Goal: Transaction & Acquisition: Purchase product/service

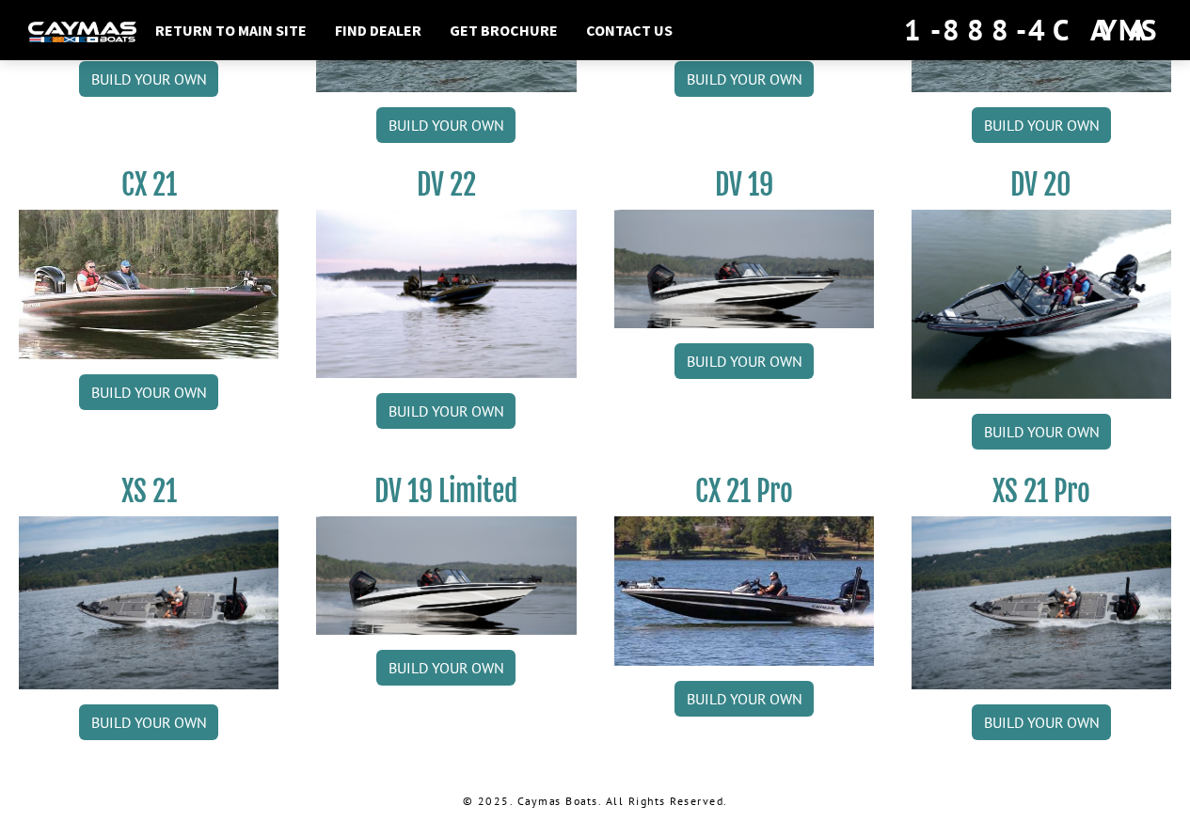
scroll to position [2085, 0]
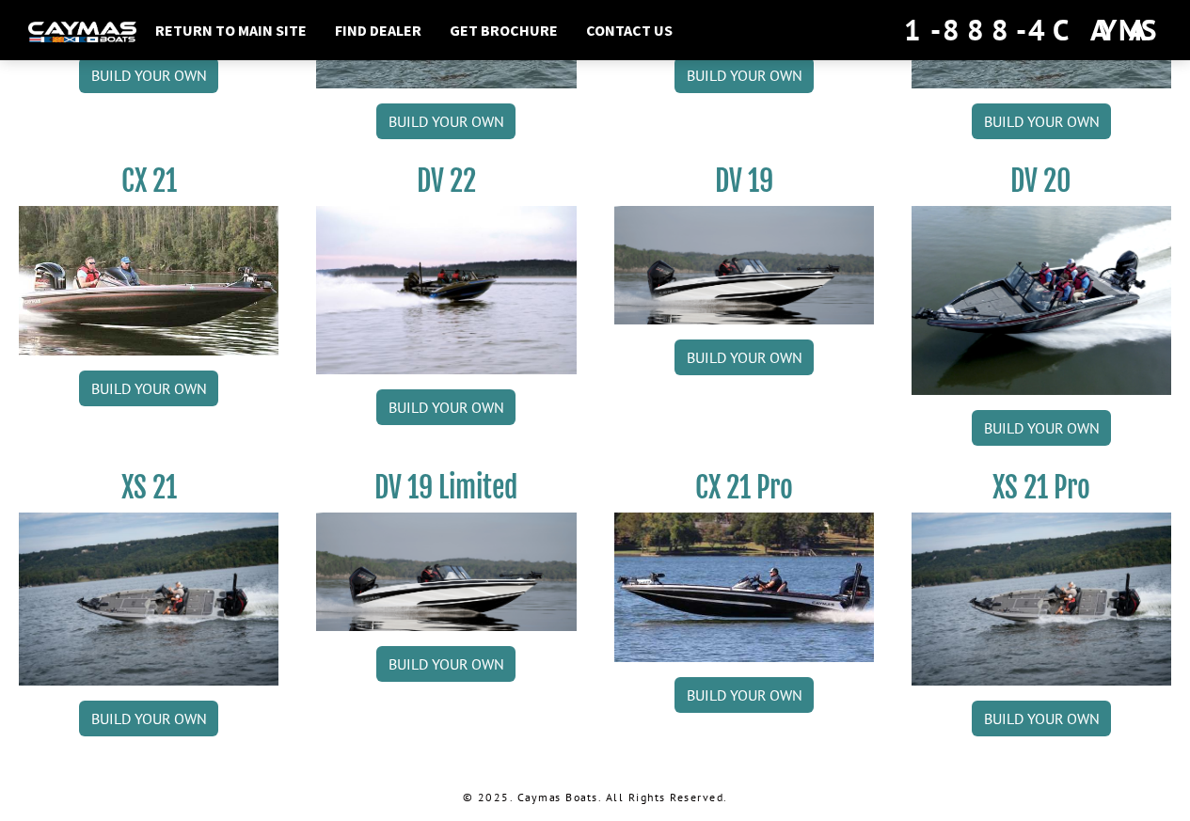
click at [176, 324] on img at bounding box center [149, 281] width 260 height 150
click at [155, 387] on link "Build your own" at bounding box center [148, 389] width 139 height 36
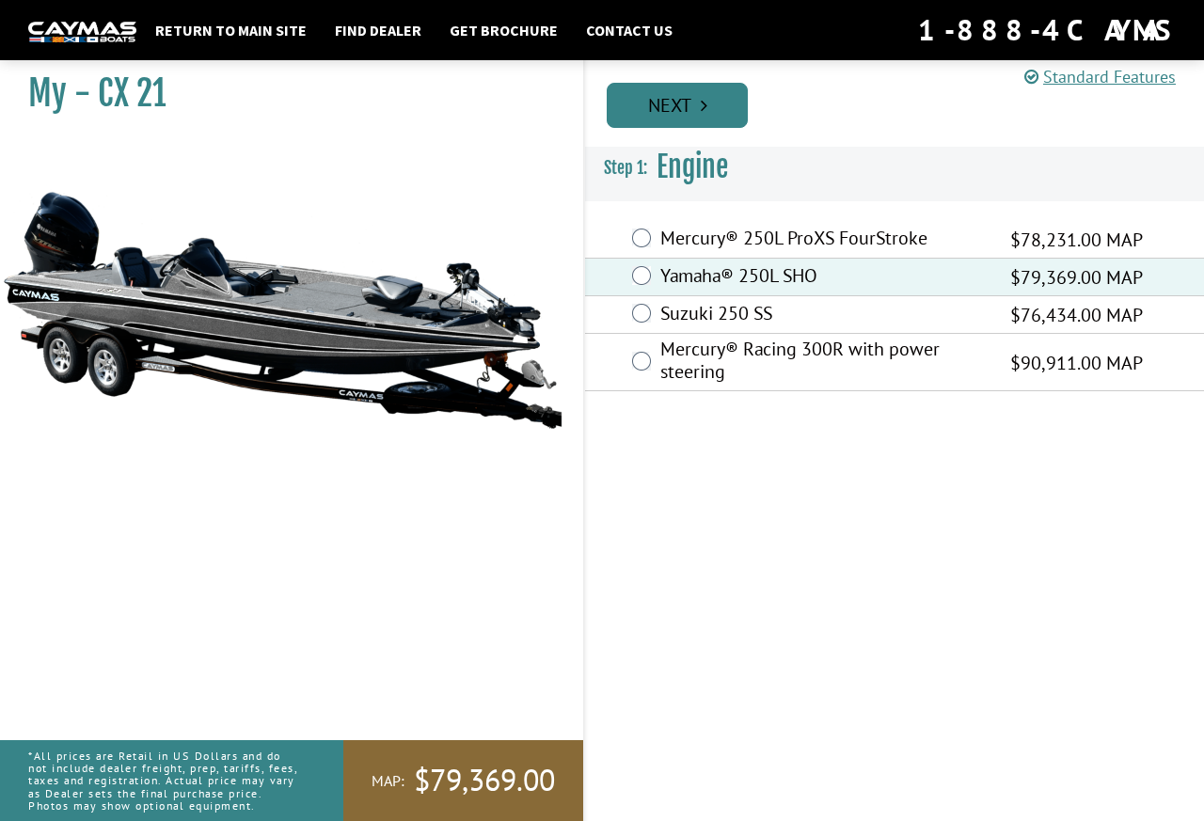
click at [695, 108] on link "Next" at bounding box center [677, 105] width 141 height 45
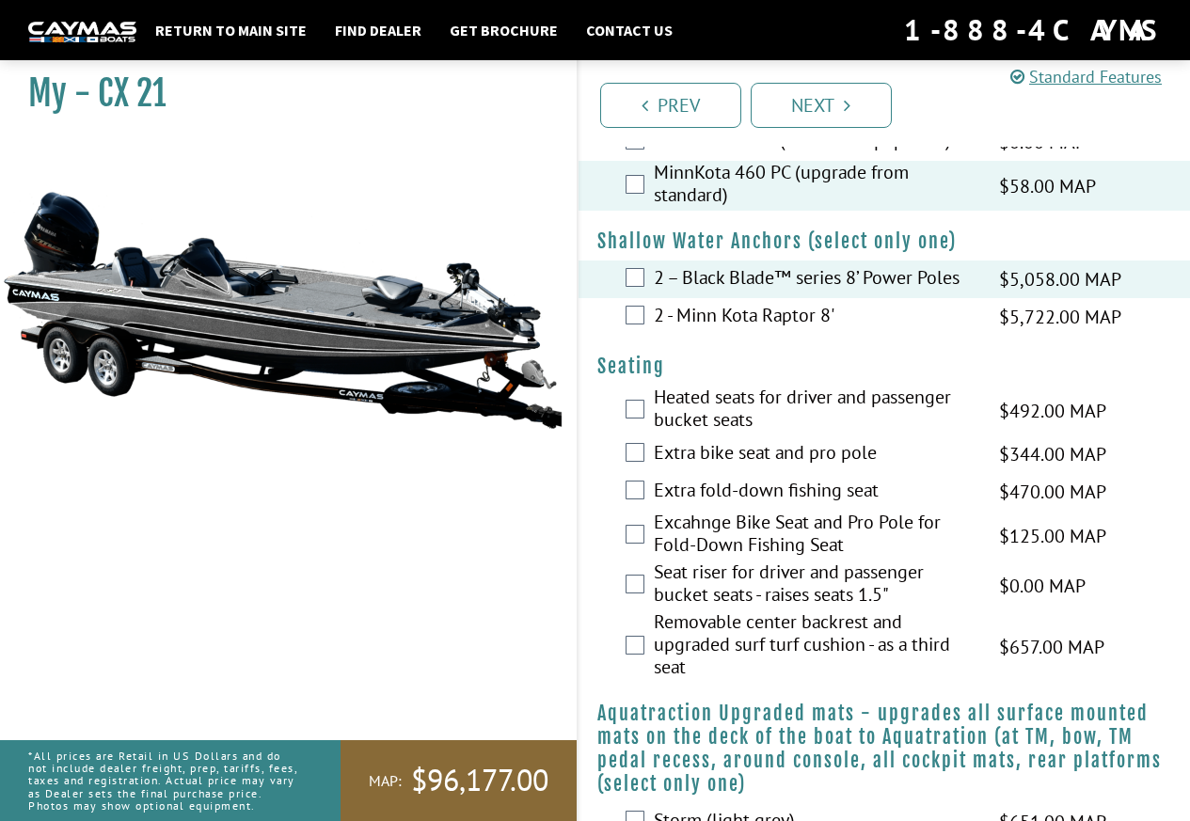
scroll to position [1223, 0]
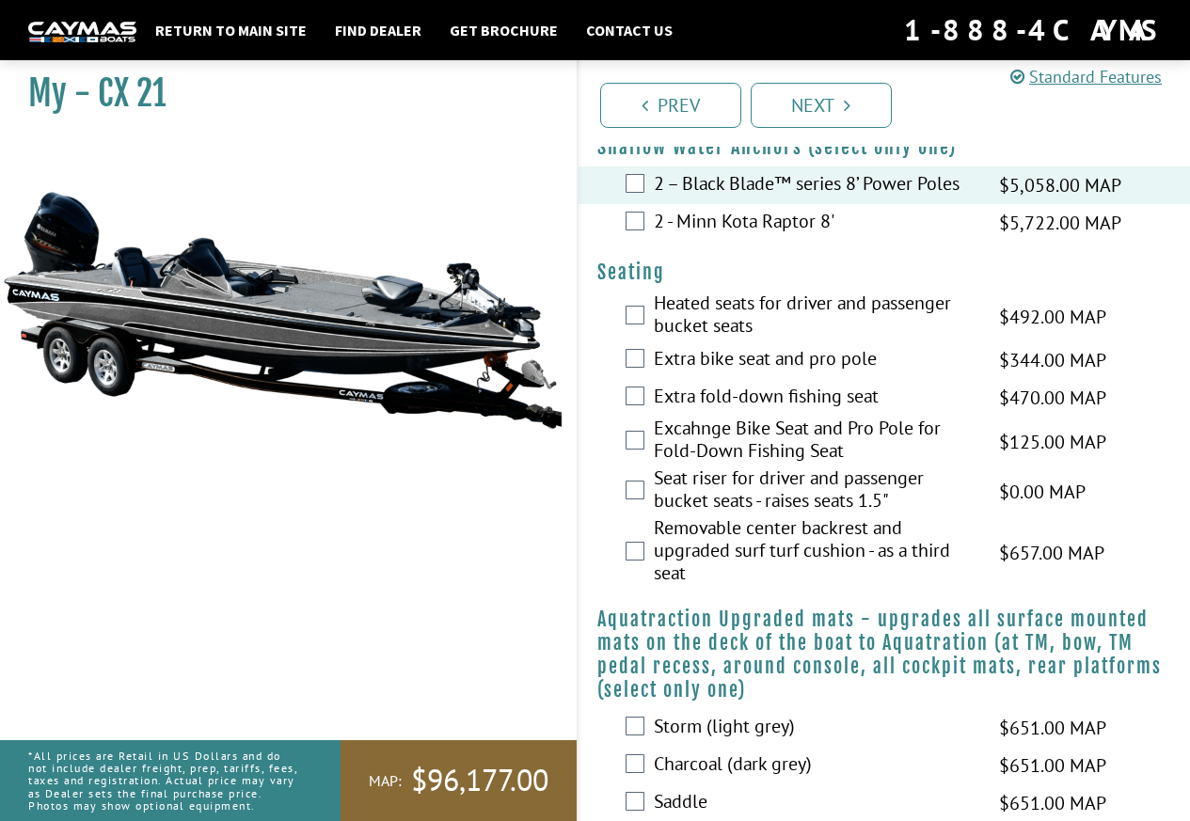
click at [647, 361] on div "Extra bike seat and pro pole $344.00 MAP $406.00 MSRP" at bounding box center [884, 360] width 612 height 38
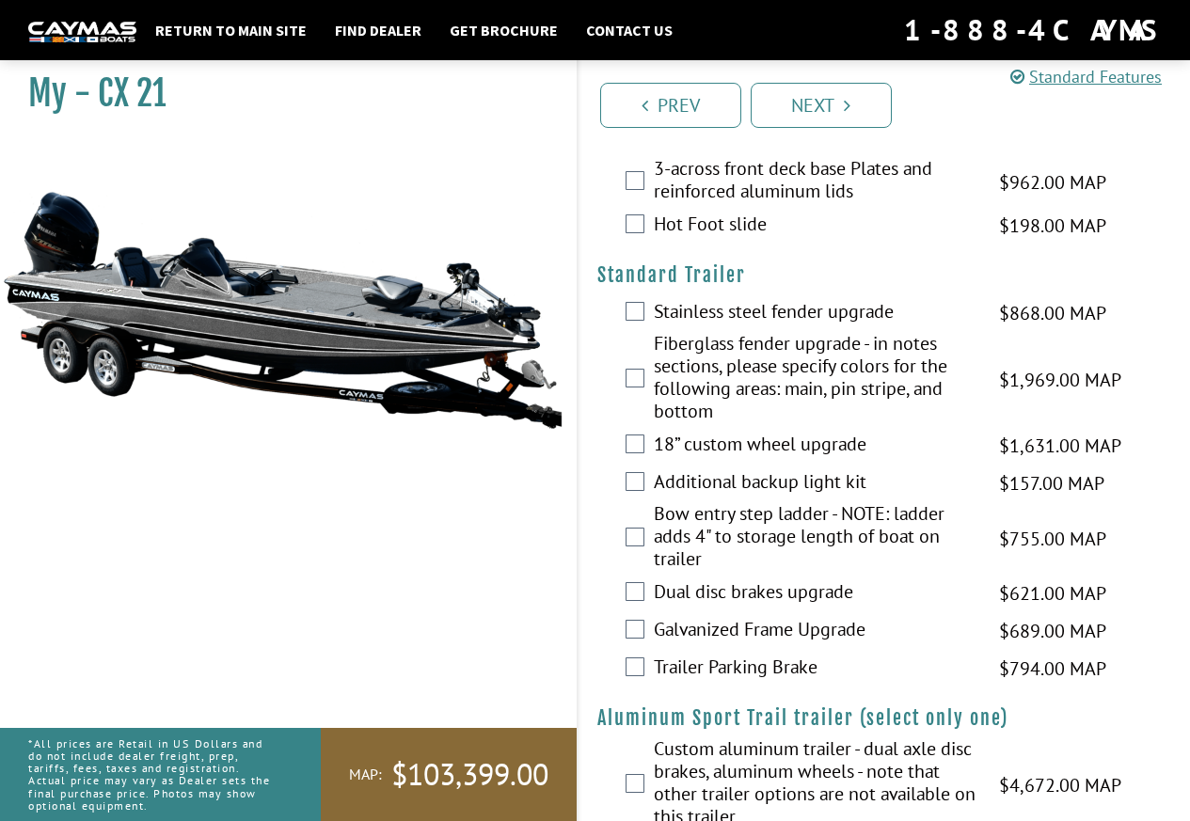
scroll to position [3077, 0]
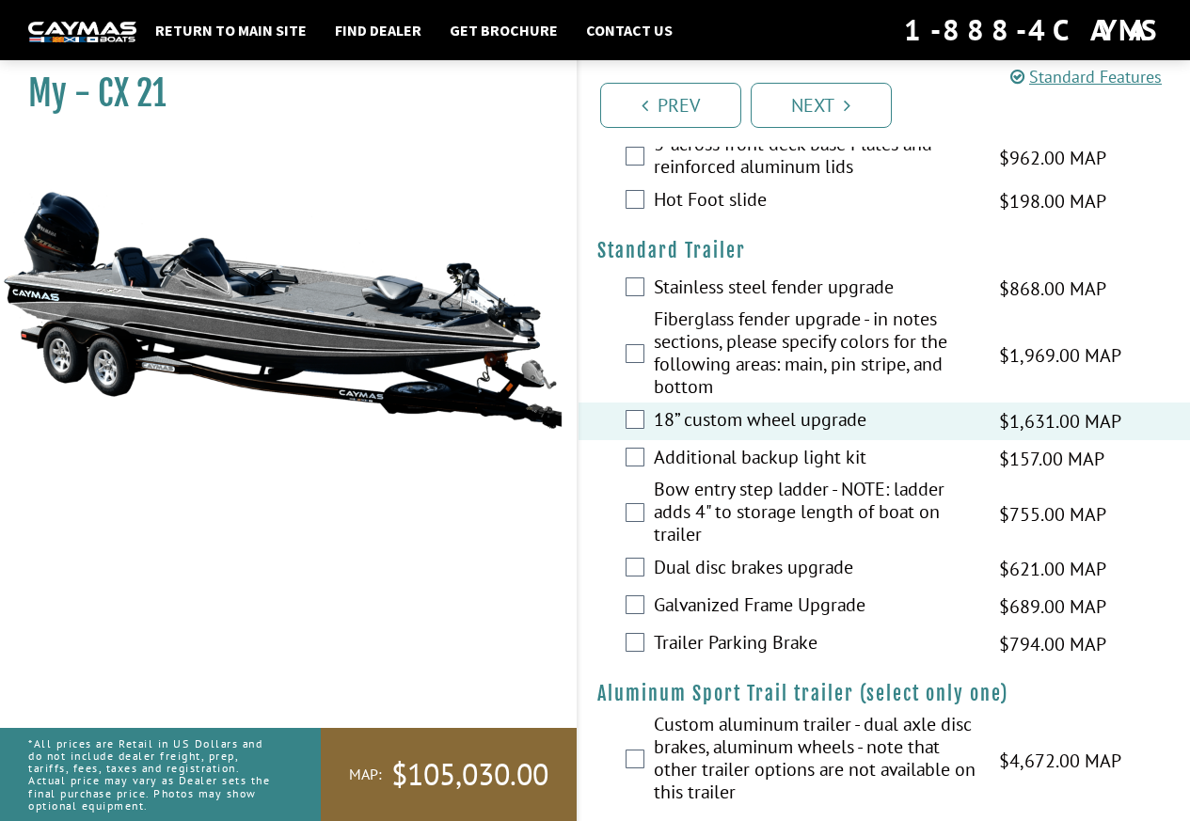
click at [650, 440] on div "Additional backup light kit $157.00 MAP $186.00 MSRP" at bounding box center [884, 459] width 612 height 38
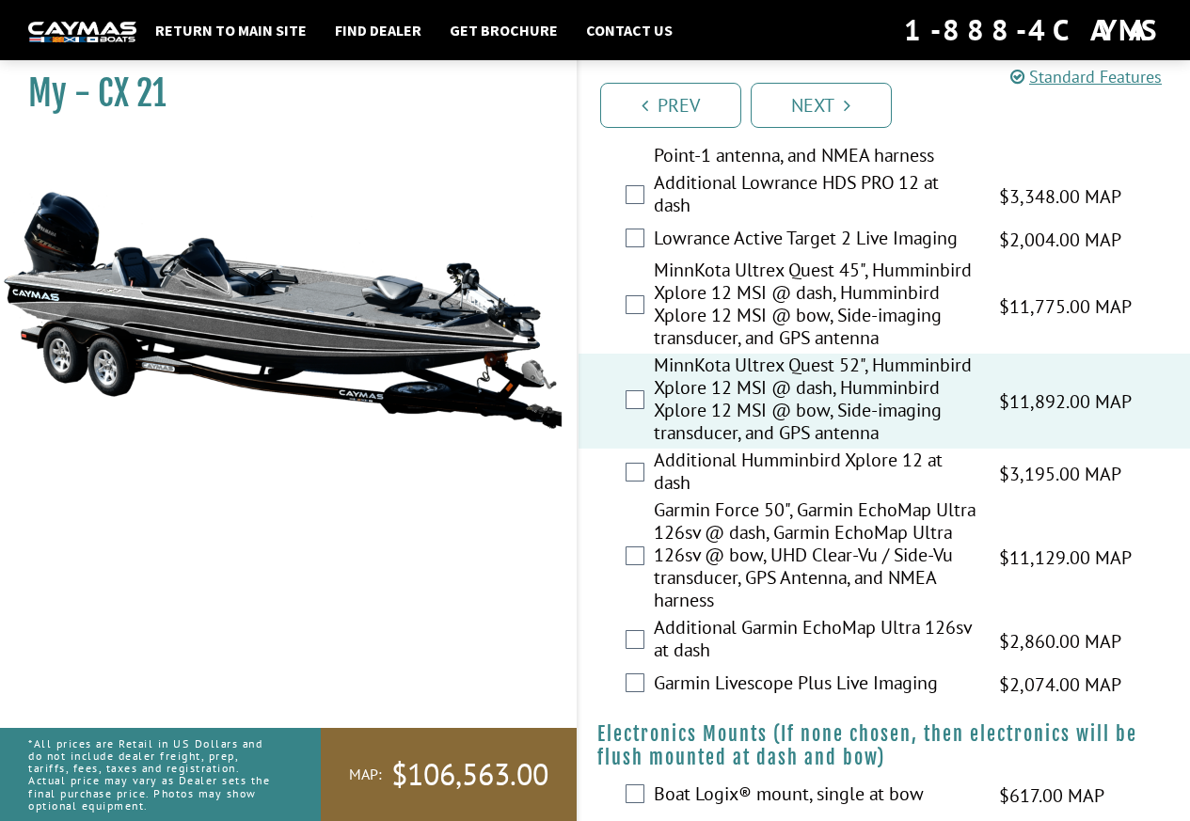
scroll to position [0, 0]
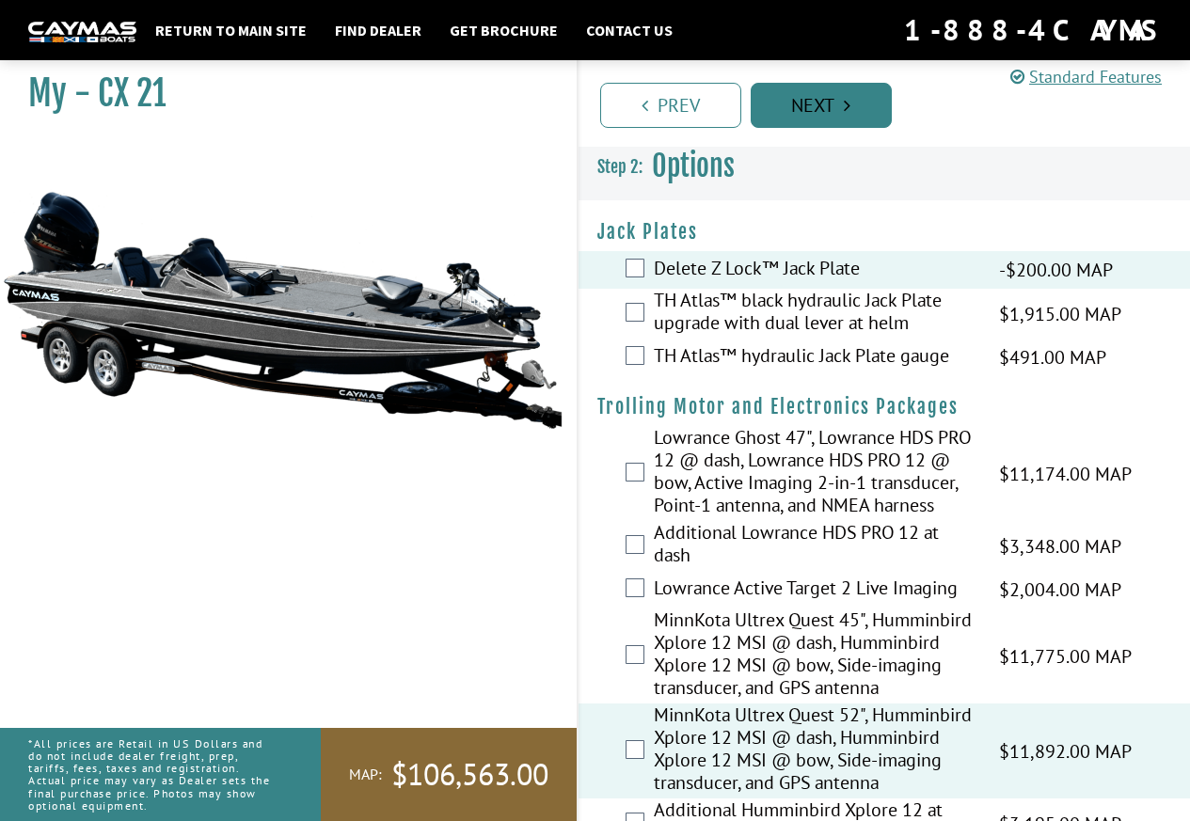
click at [837, 115] on link "Next" at bounding box center [820, 105] width 141 height 45
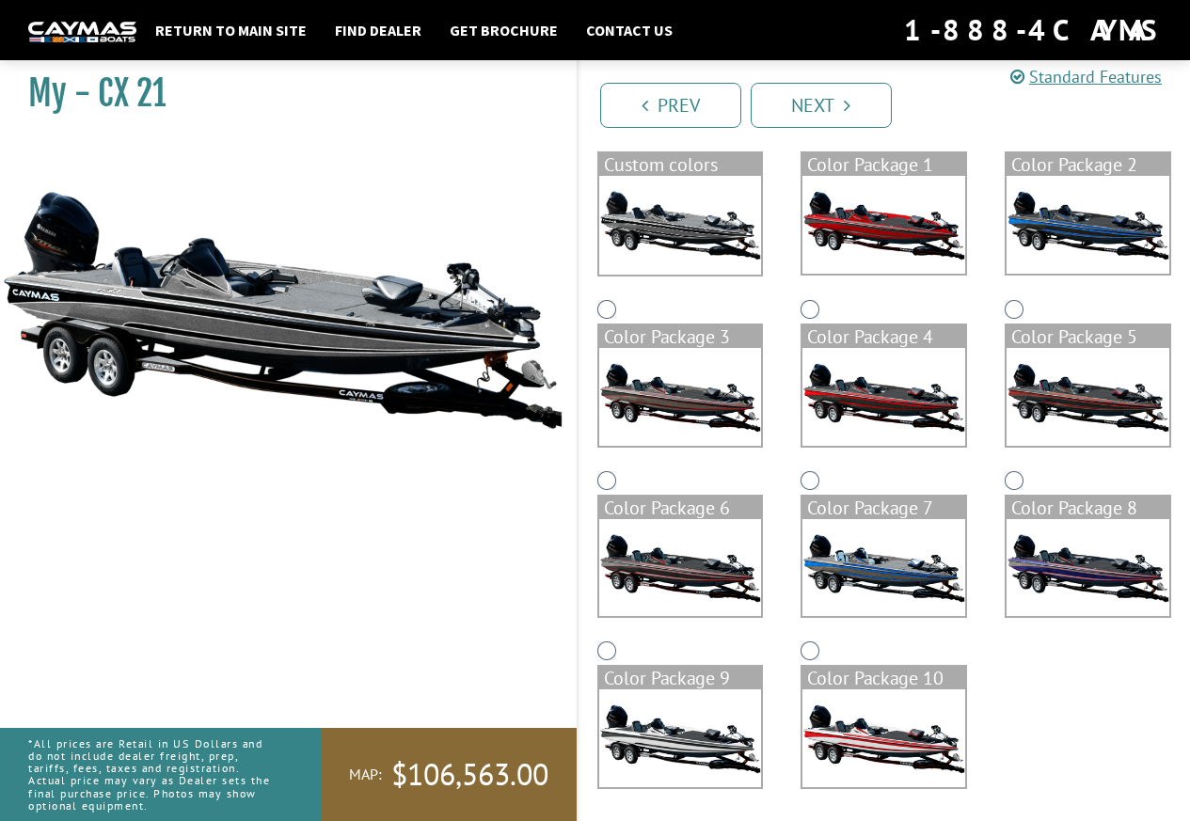
scroll to position [185, 0]
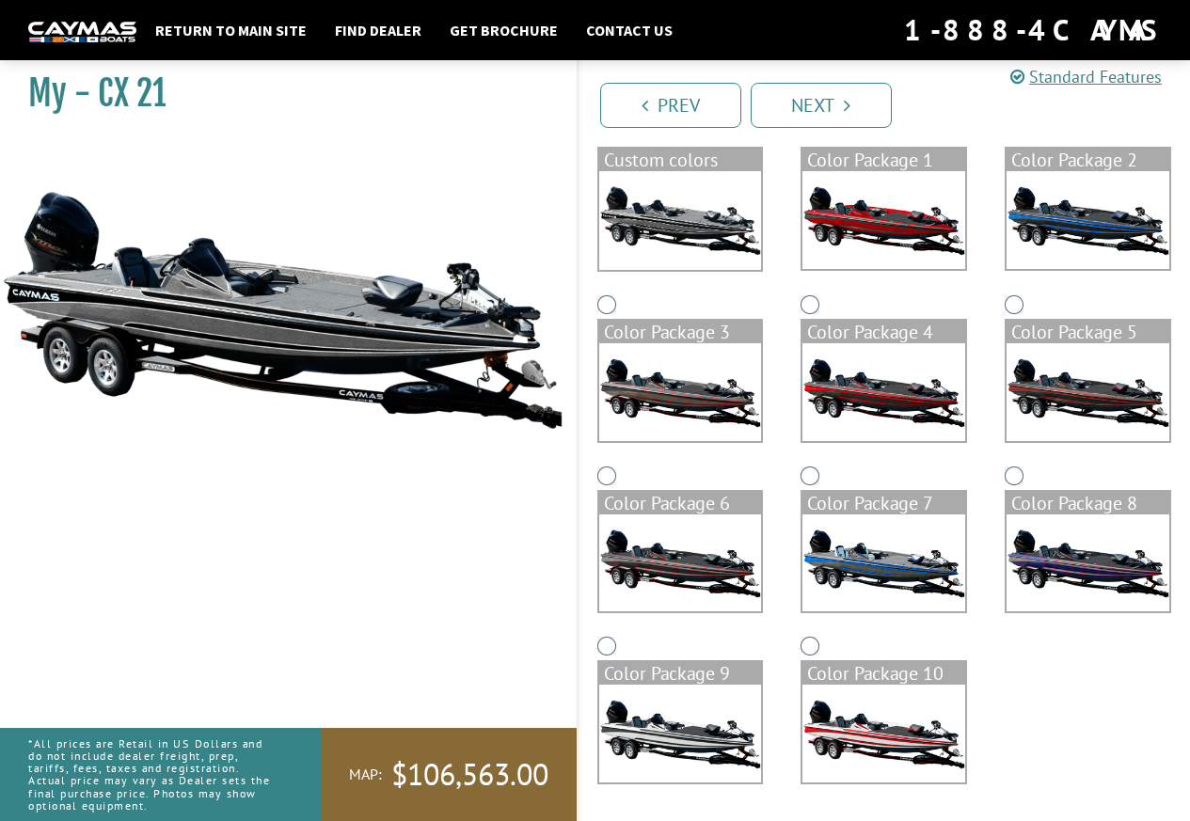
click at [891, 241] on img at bounding box center [883, 220] width 163 height 98
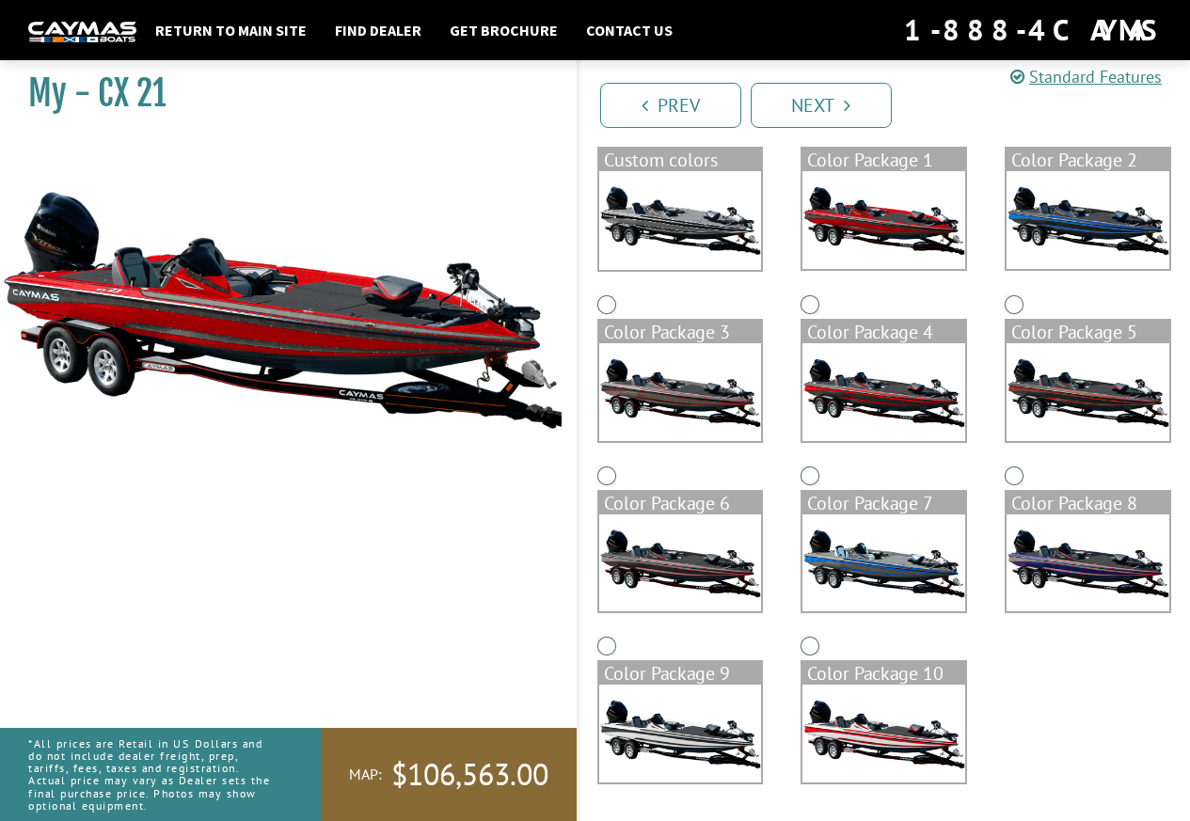
click at [1082, 229] on img at bounding box center [1087, 220] width 163 height 98
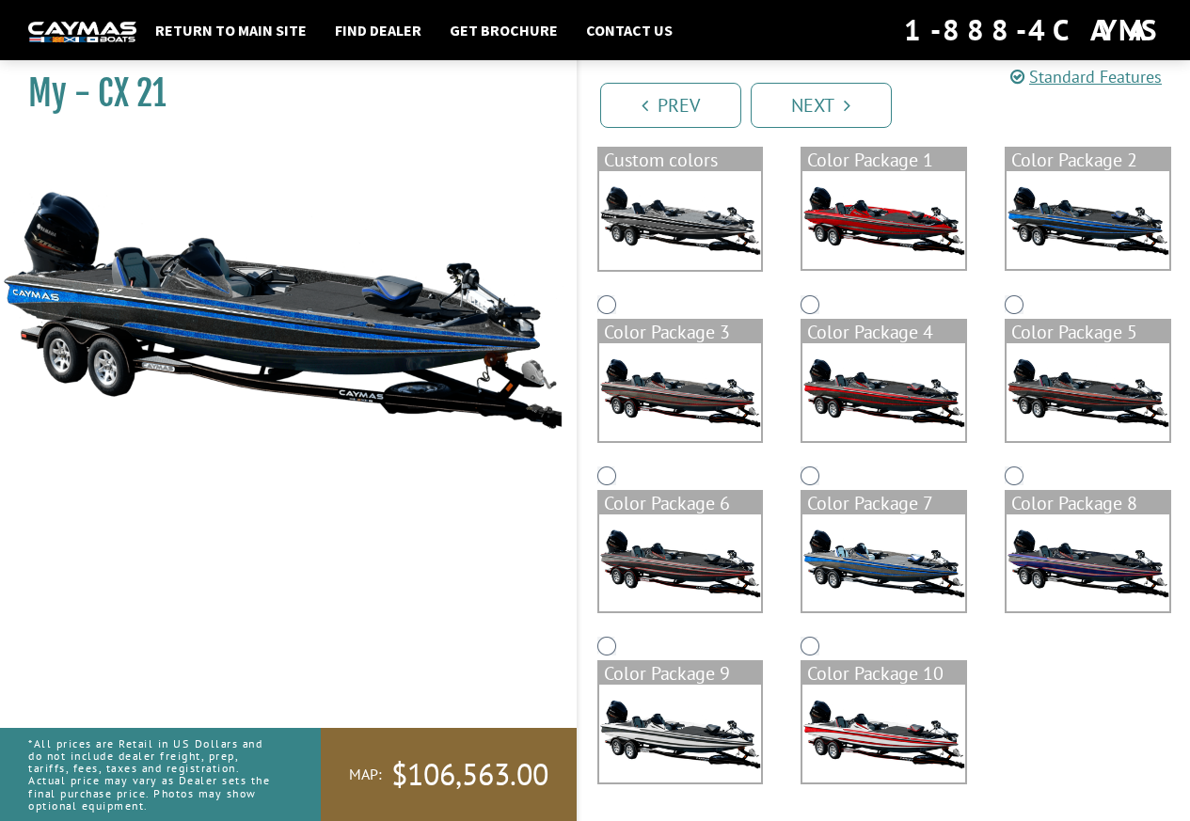
click at [693, 421] on img at bounding box center [680, 392] width 163 height 98
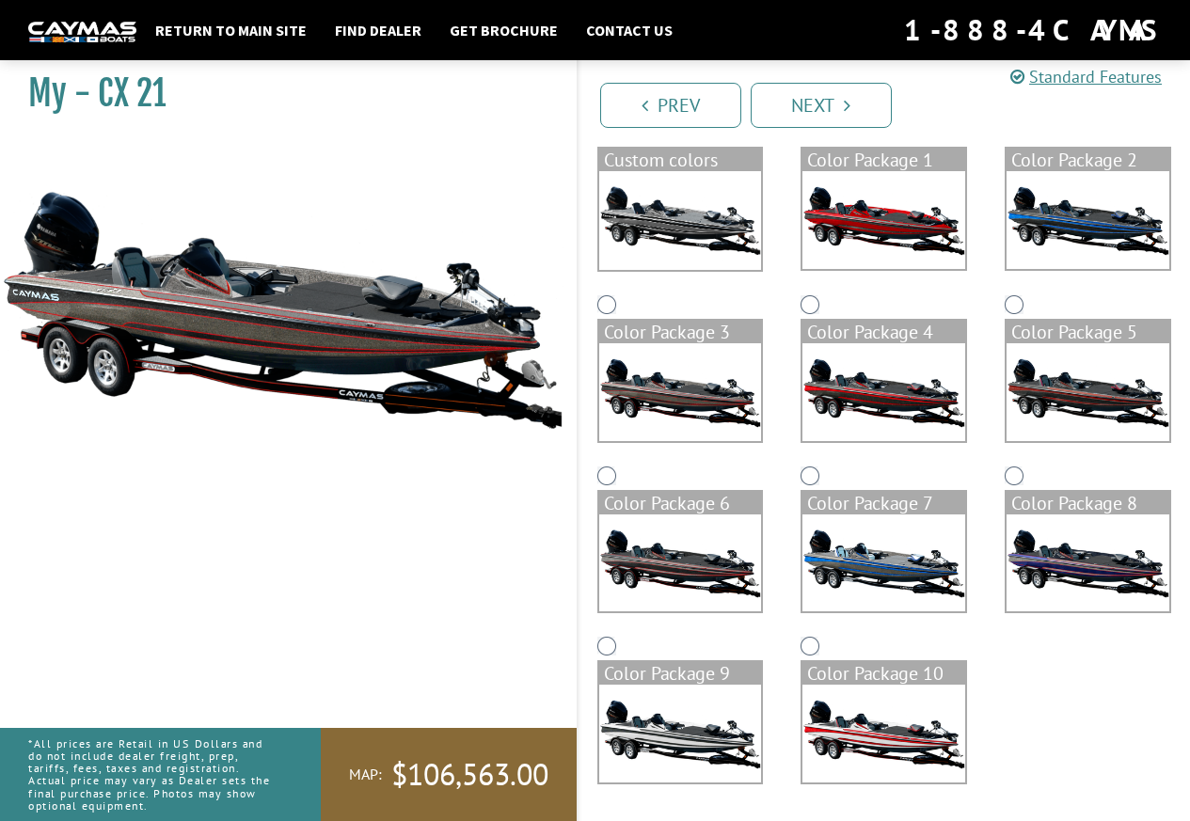
click at [860, 396] on img at bounding box center [883, 392] width 163 height 98
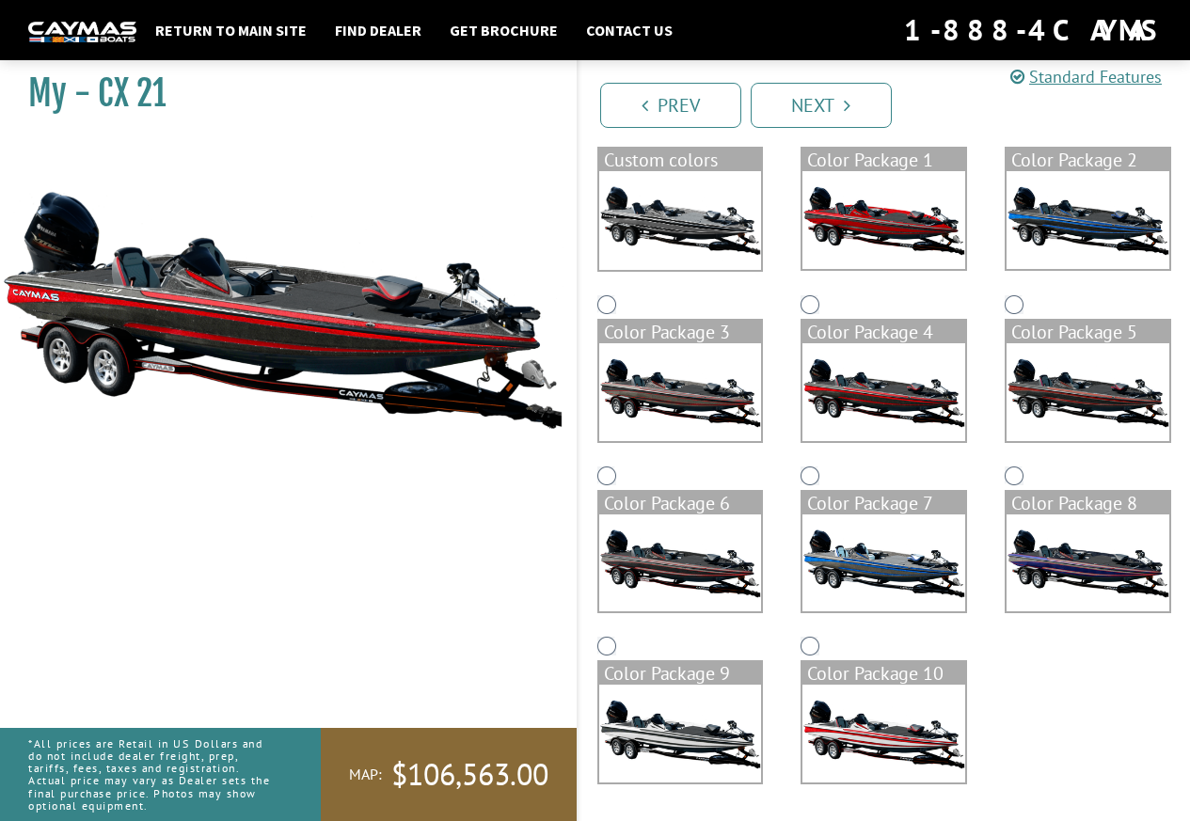
click at [1054, 370] on img at bounding box center [1087, 392] width 163 height 98
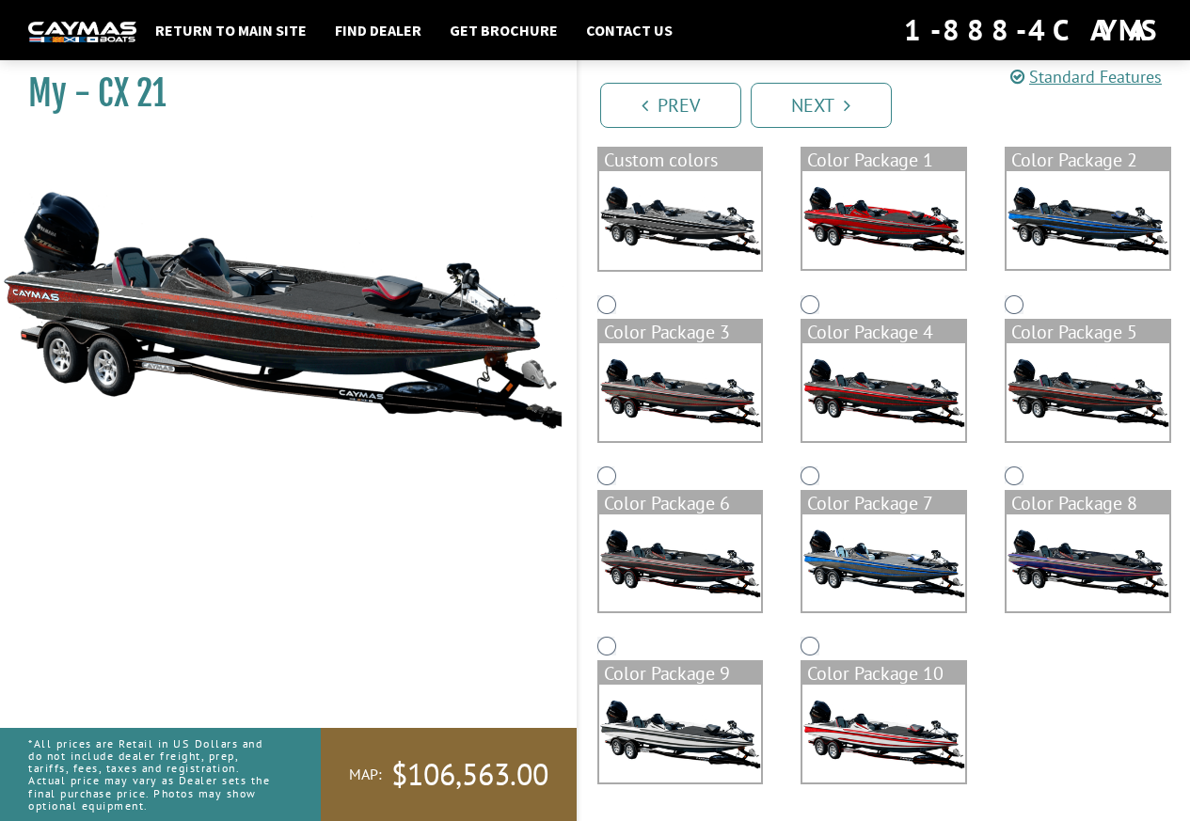
click at [676, 572] on img at bounding box center [680, 563] width 163 height 98
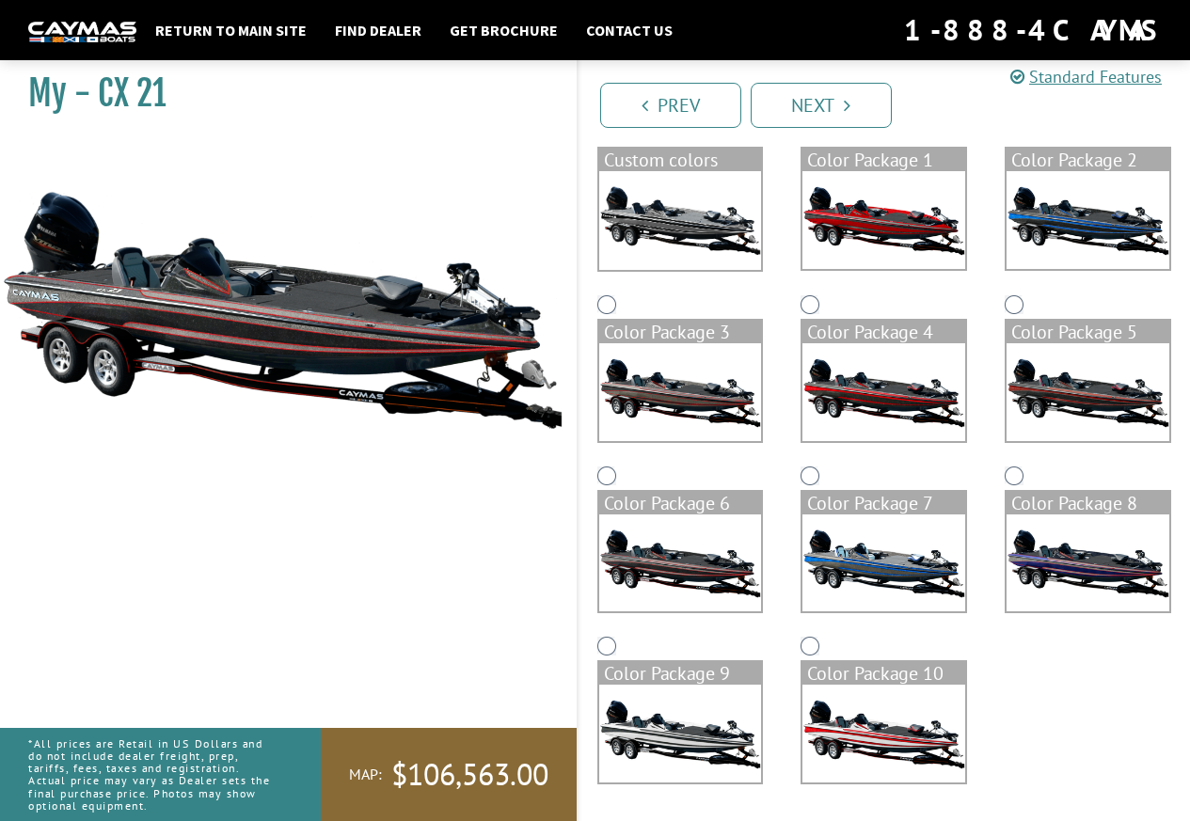
click at [877, 567] on img at bounding box center [883, 563] width 163 height 98
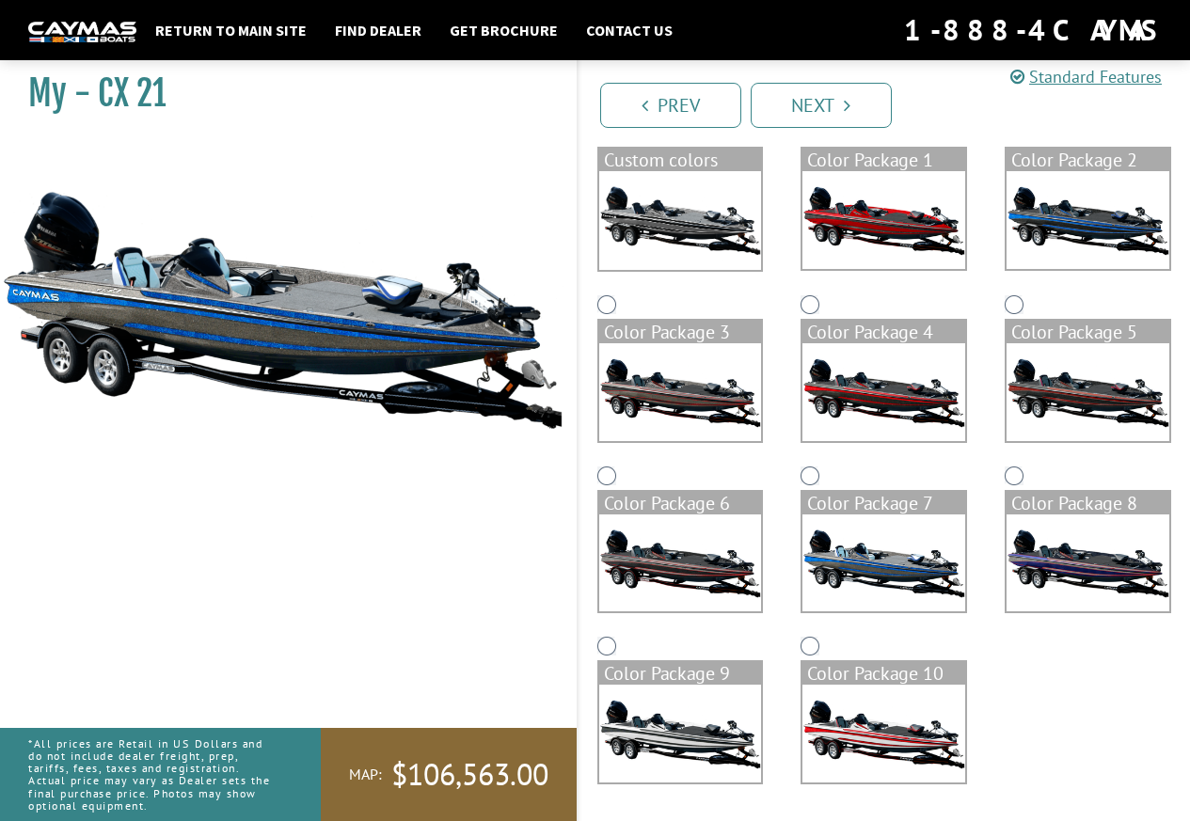
click at [1058, 547] on img at bounding box center [1087, 563] width 163 height 98
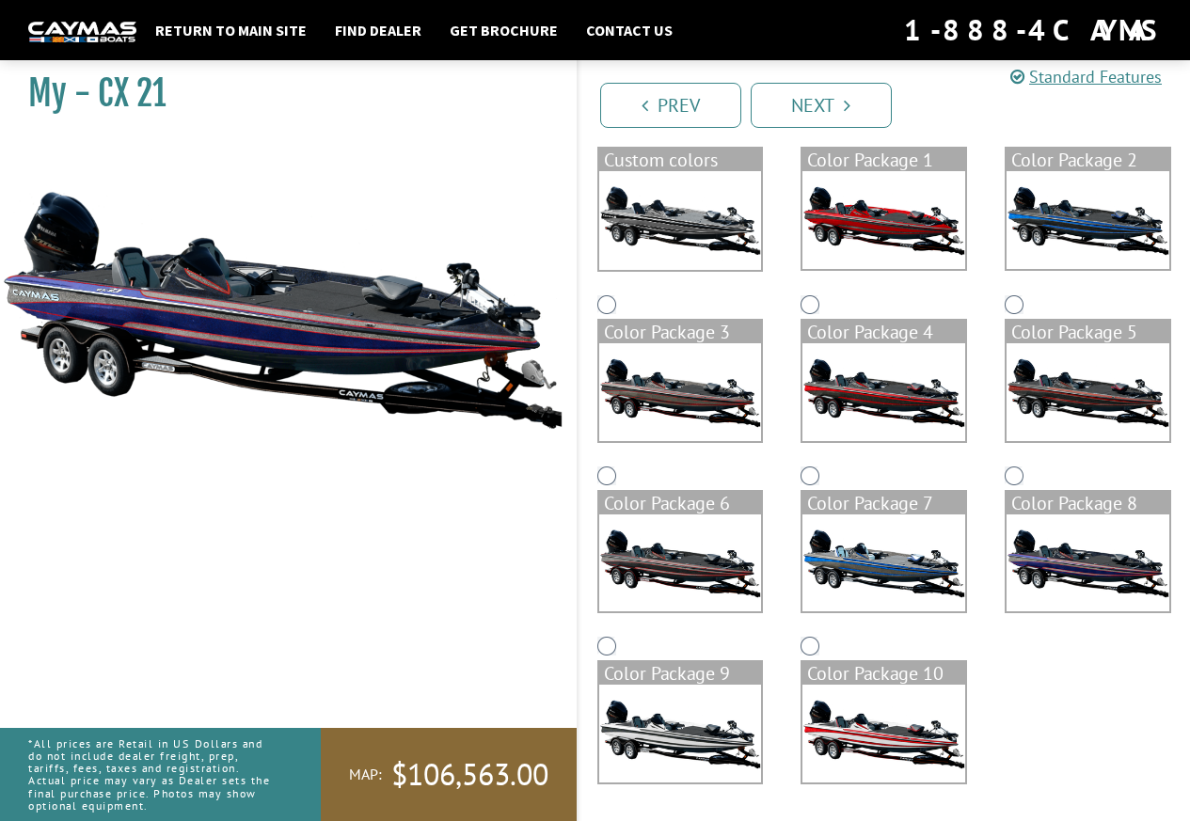
click at [669, 724] on img at bounding box center [680, 734] width 163 height 98
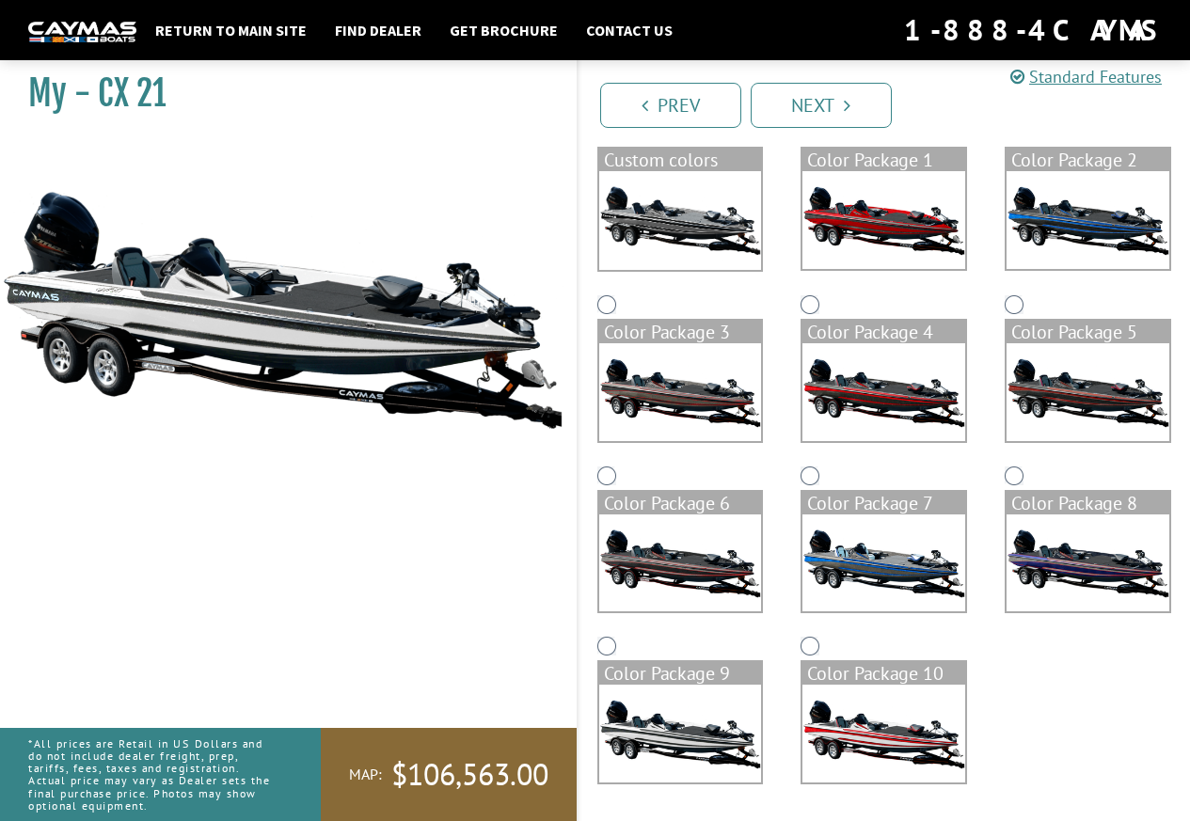
click at [903, 706] on img at bounding box center [883, 734] width 163 height 98
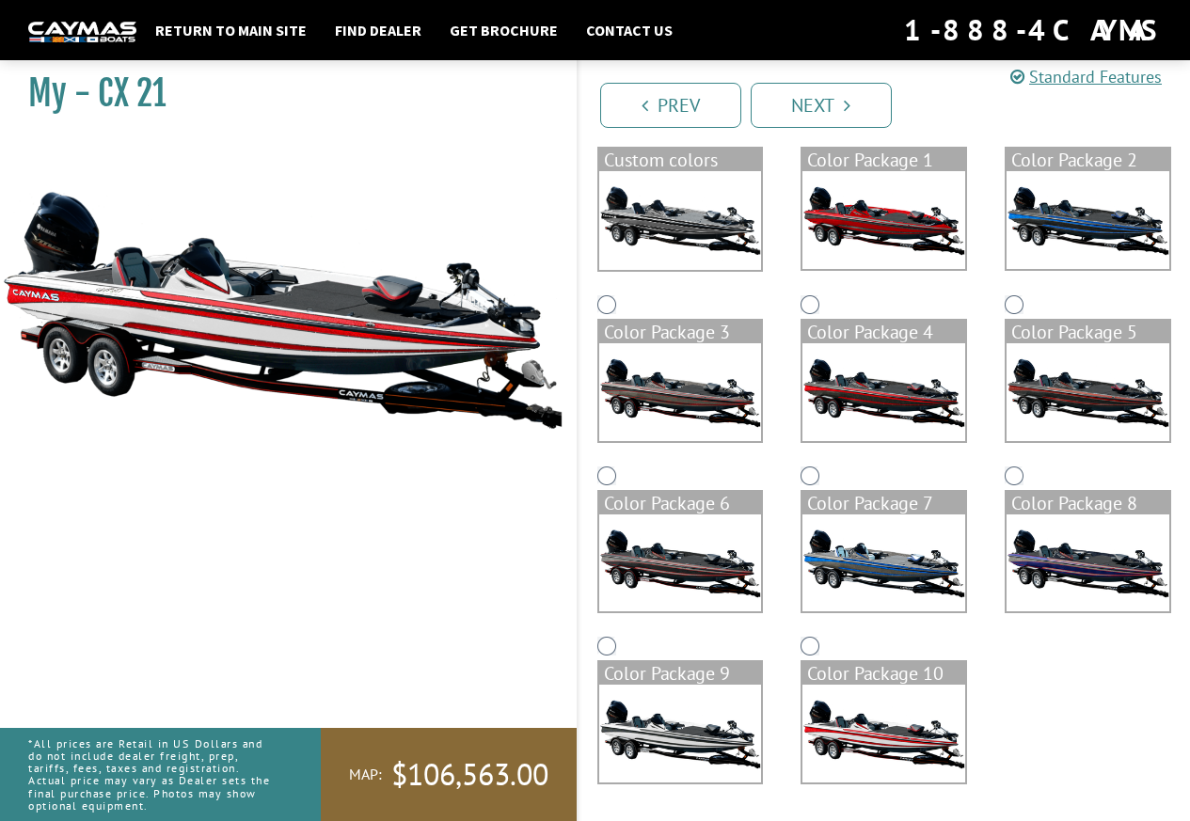
click at [863, 417] on img at bounding box center [883, 392] width 163 height 98
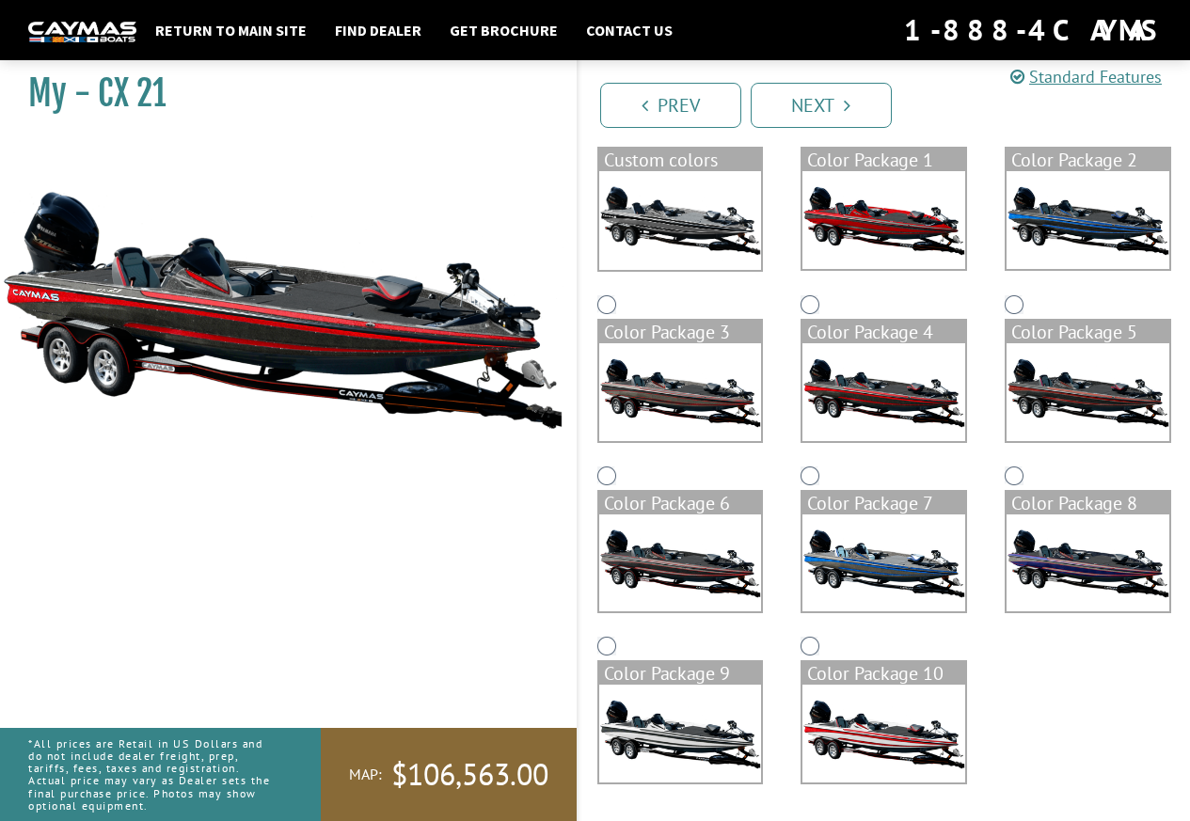
click at [1079, 225] on img at bounding box center [1087, 220] width 163 height 98
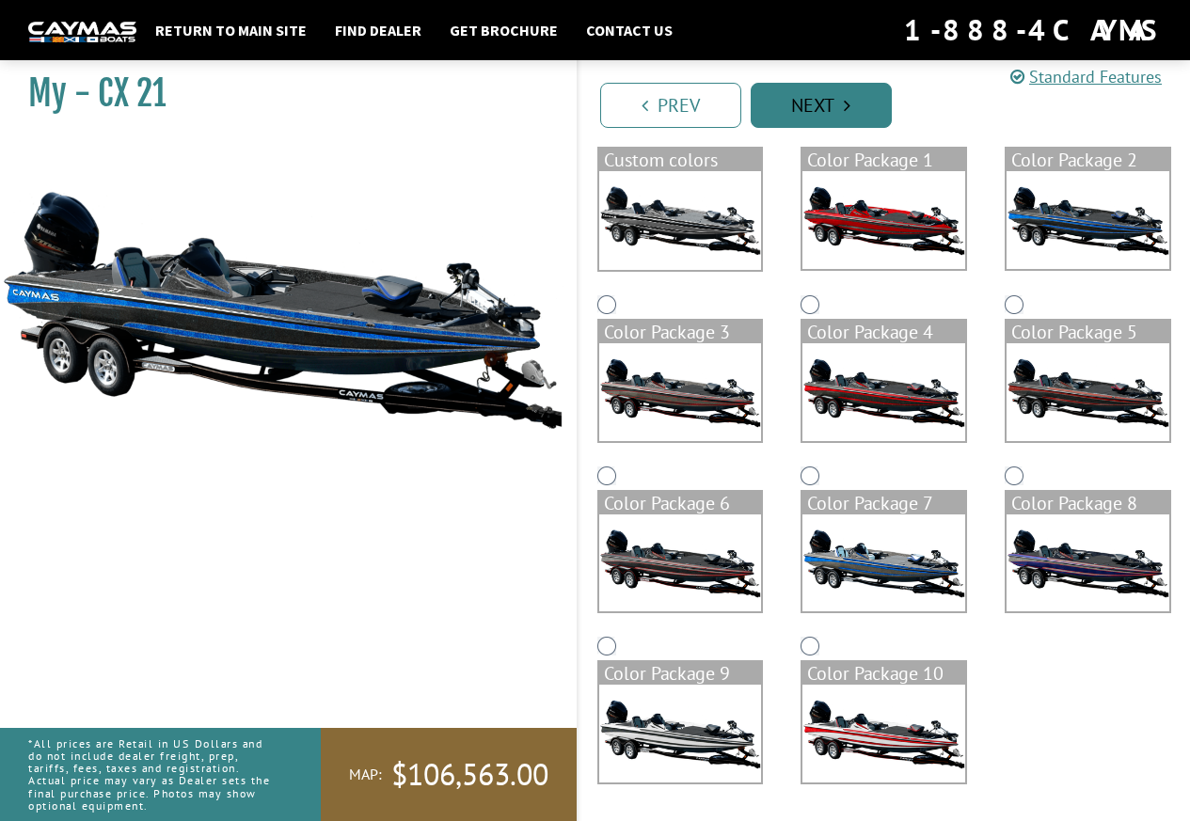
click at [824, 103] on link "Next" at bounding box center [820, 105] width 141 height 45
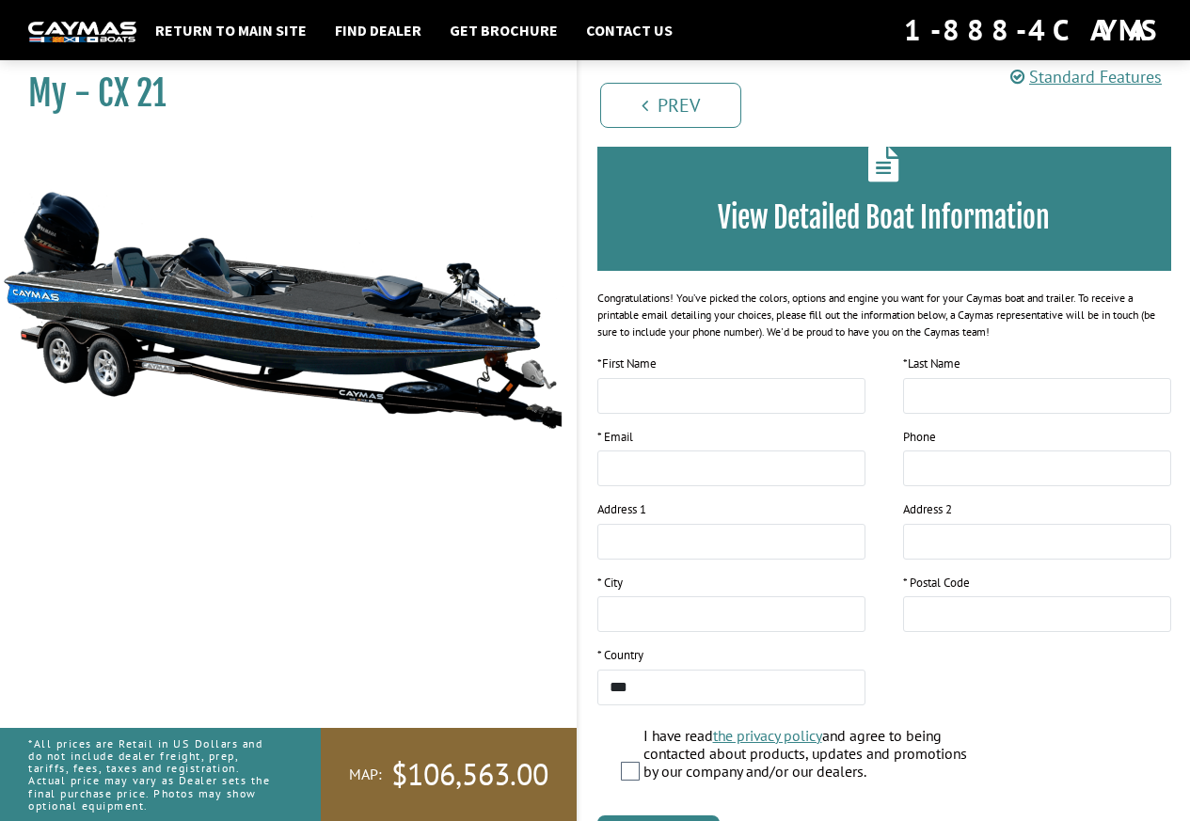
scroll to position [219, 0]
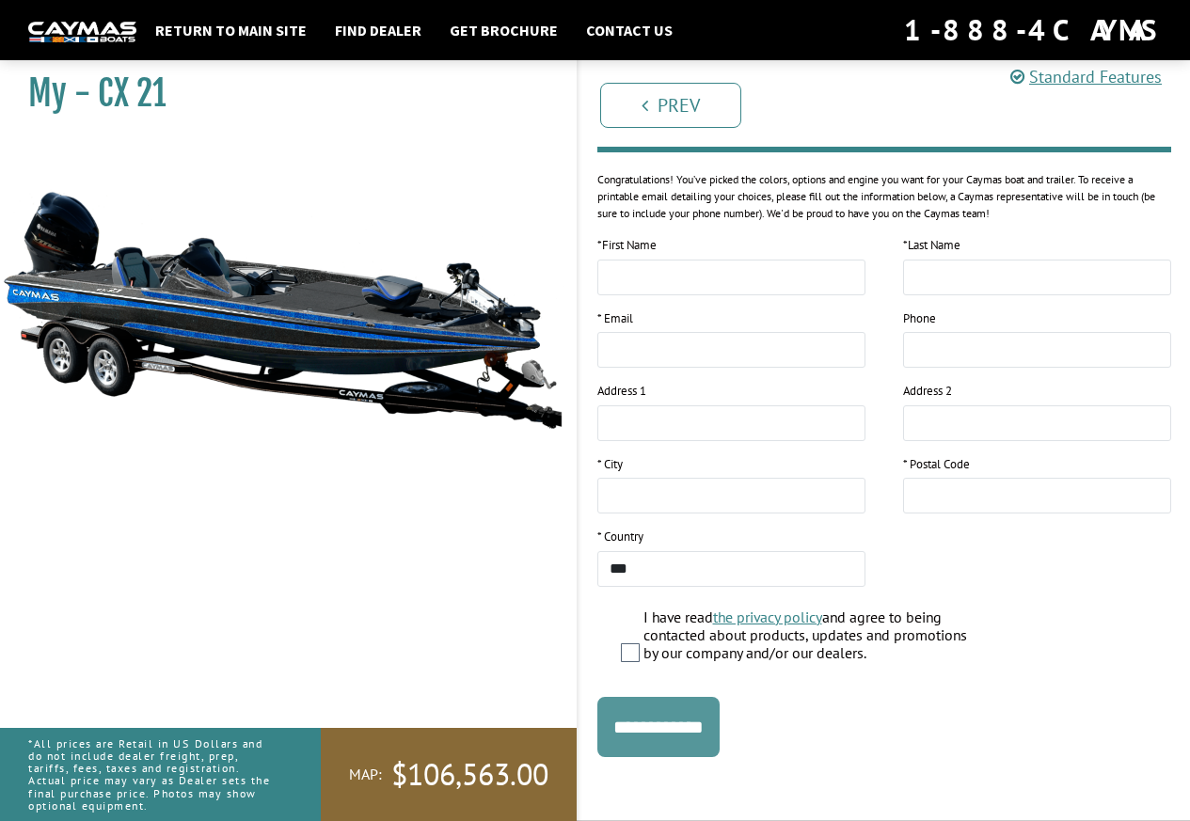
click at [658, 723] on input "**********" at bounding box center [658, 727] width 122 height 60
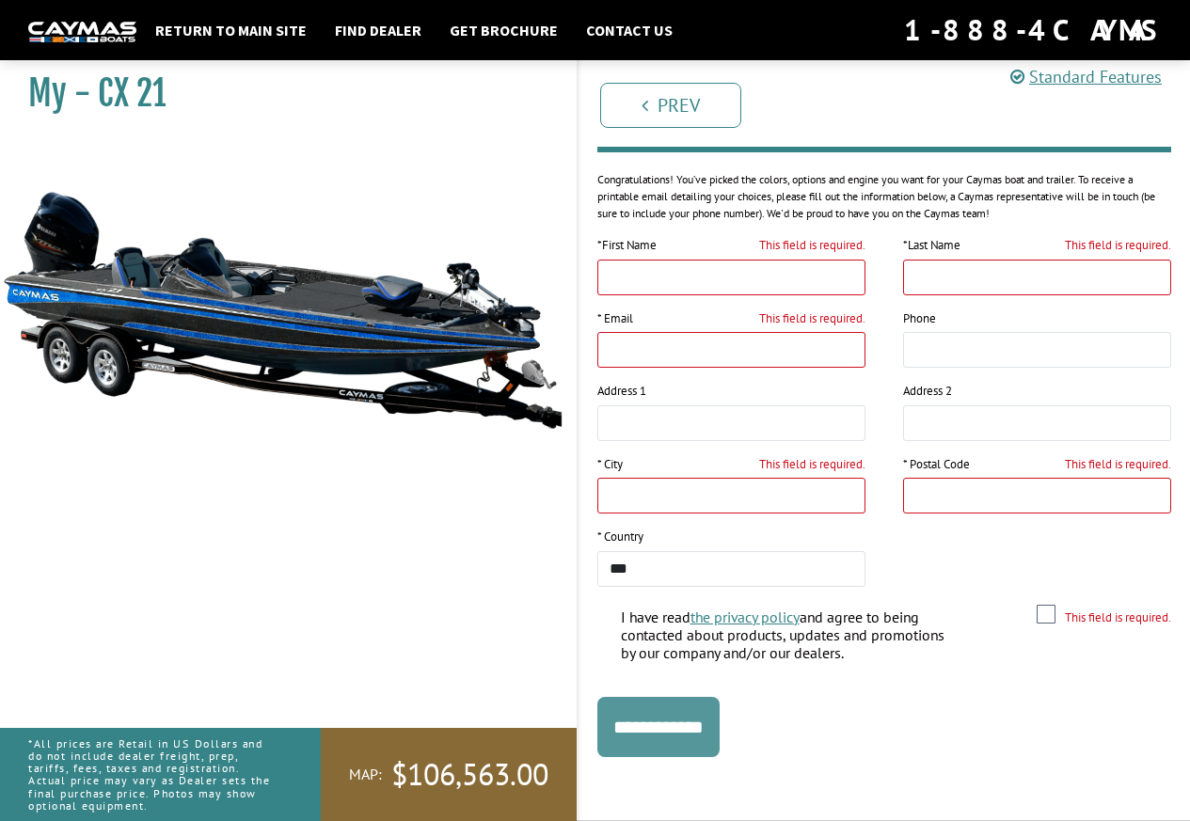
click at [672, 711] on input "**********" at bounding box center [658, 727] width 122 height 60
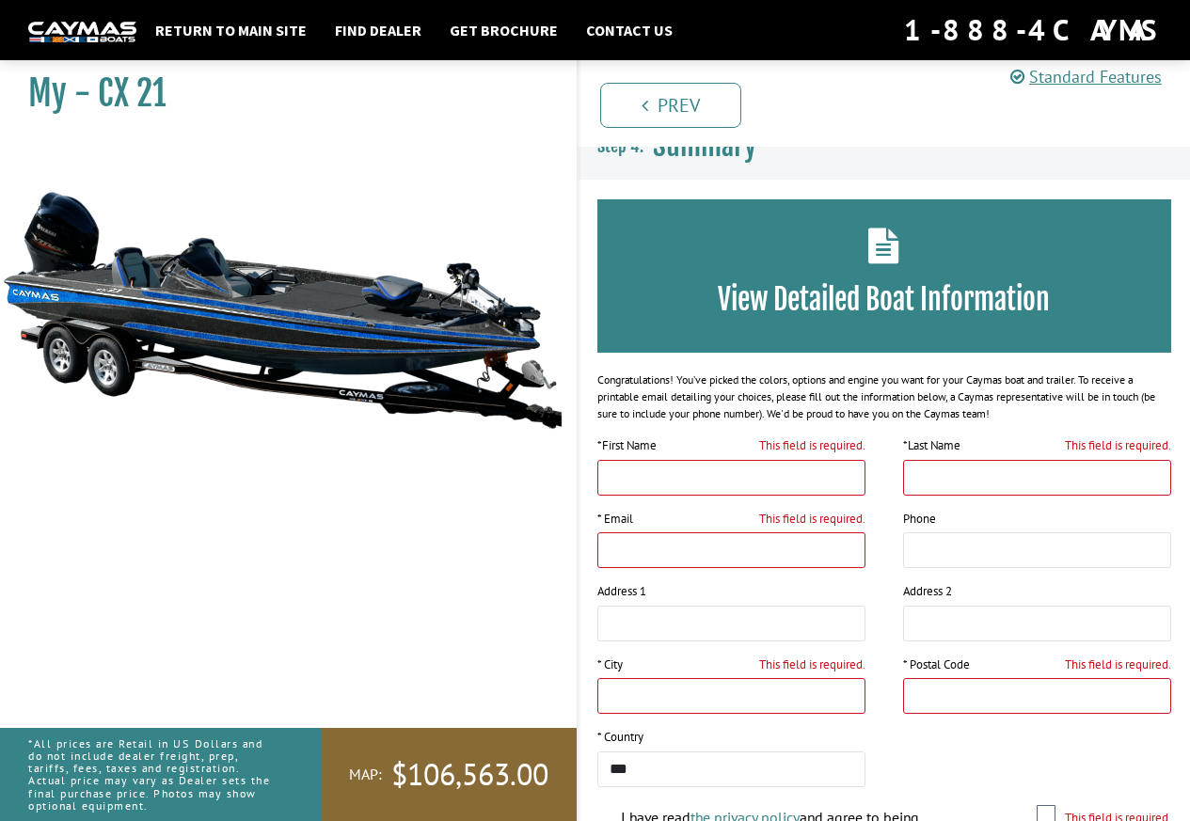
scroll to position [0, 0]
